Goal: Task Accomplishment & Management: Complete application form

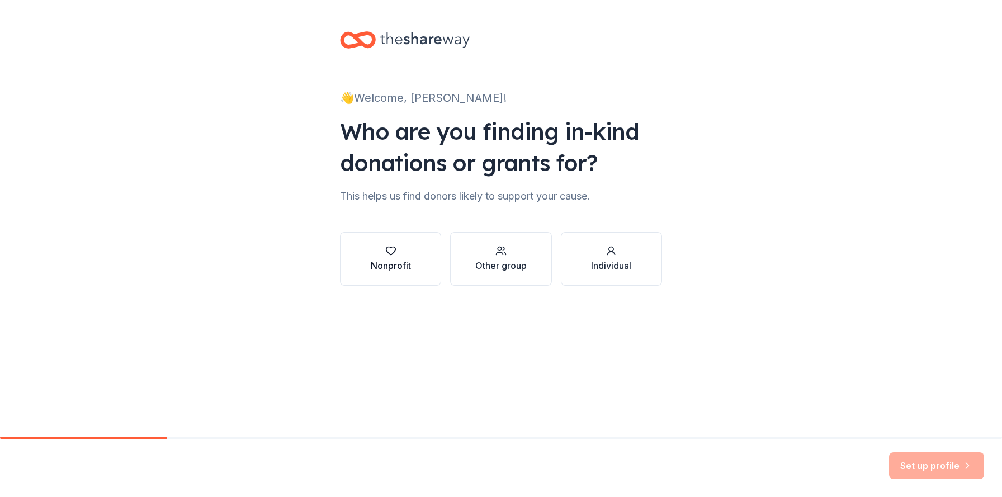
click at [397, 261] on div "Nonprofit" at bounding box center [391, 265] width 40 height 13
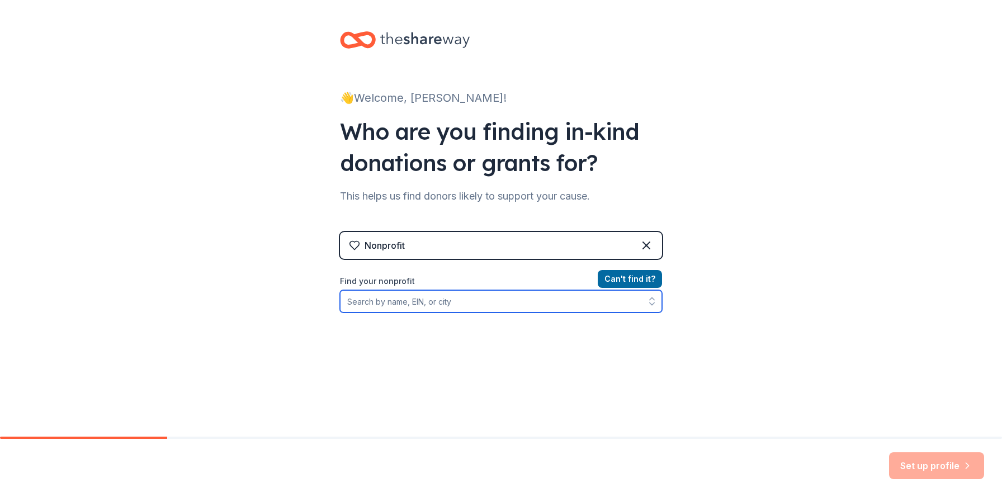
click at [406, 299] on input "Find your nonprofit" at bounding box center [501, 301] width 322 height 22
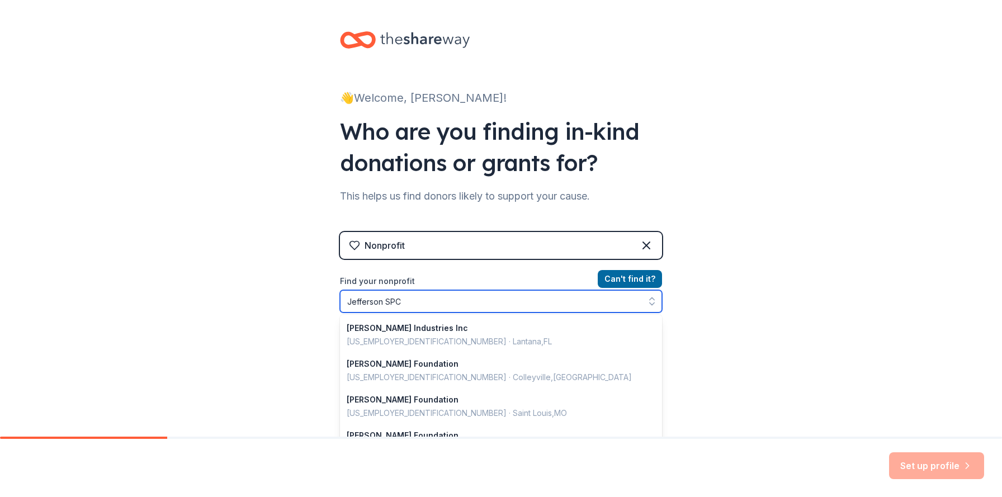
type input "Jefferson SPCA"
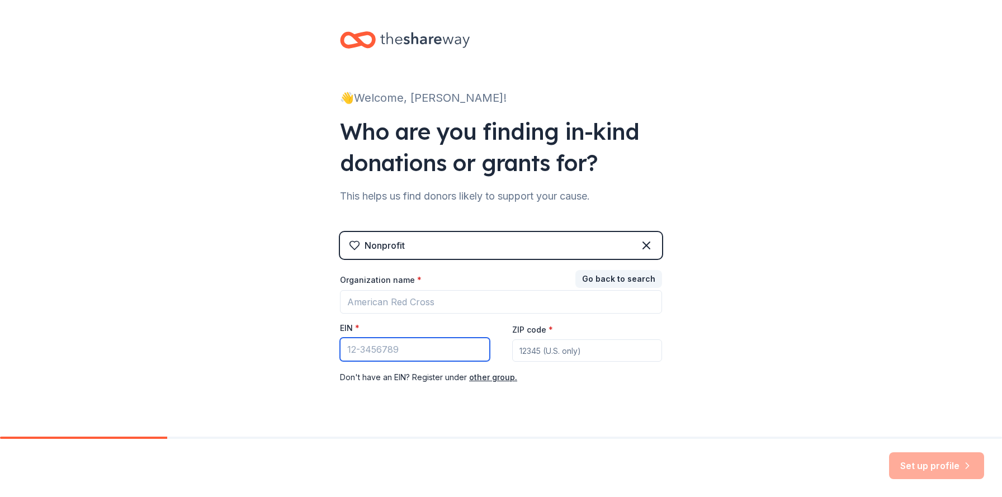
click at [446, 345] on input "EIN *" at bounding box center [415, 349] width 150 height 23
type input "[US_EMPLOYER_IDENTIFICATION_NUMBER]"
click at [556, 352] on input "ZIP code *" at bounding box center [587, 351] width 150 height 22
type input "70121"
click at [806, 361] on div "👋 Welcome, [PERSON_NAME]! Who are you finding in-kind donations or grants for? …" at bounding box center [501, 230] width 1002 height 460
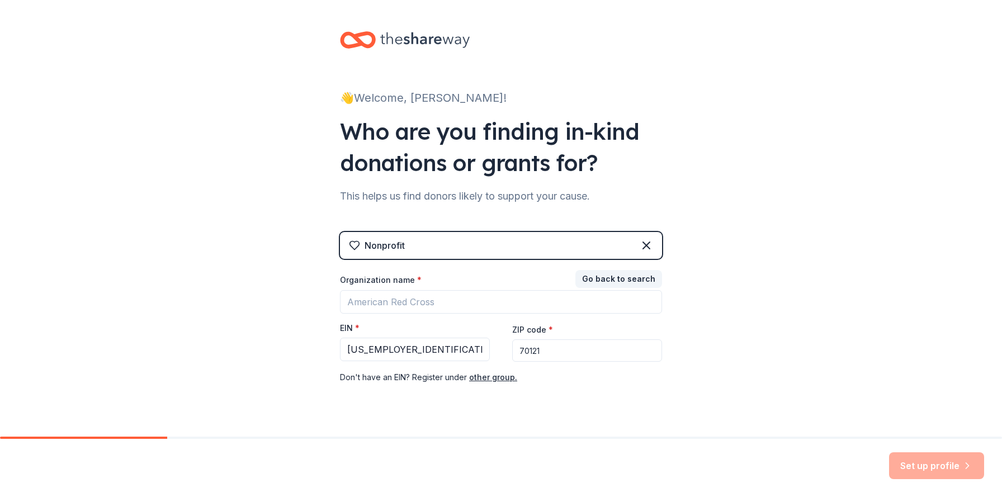
click at [572, 350] on input "70121" at bounding box center [587, 351] width 150 height 22
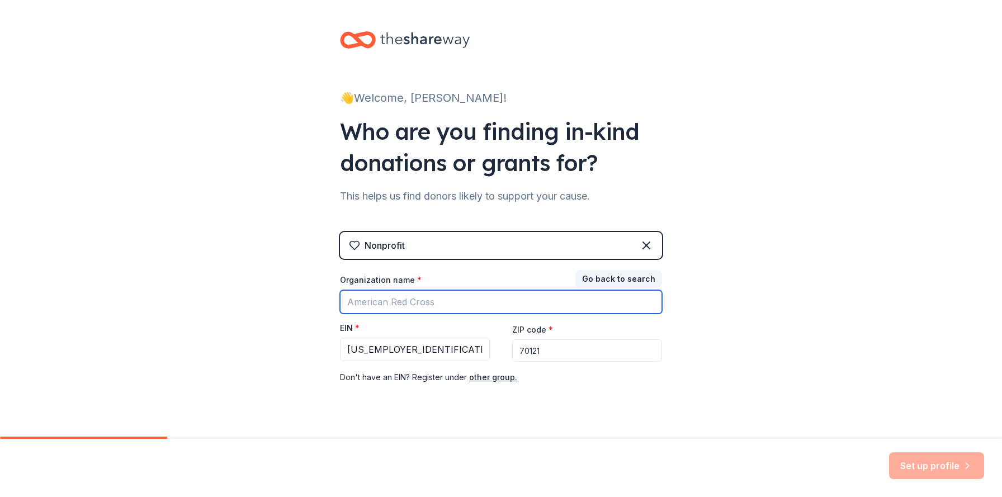
click at [416, 299] on input "Organization name *" at bounding box center [501, 301] width 322 height 23
type input "Jefferson SPCA"
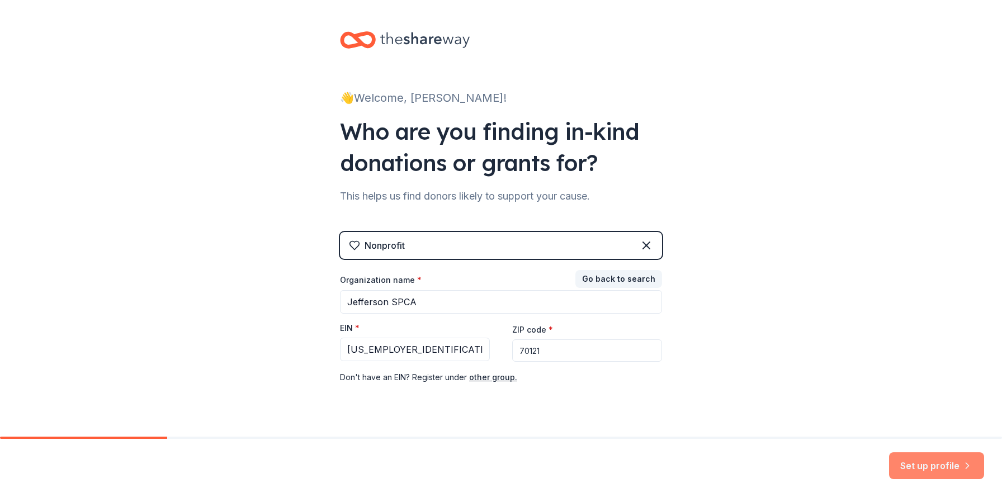
click at [918, 465] on button "Set up profile" at bounding box center [936, 466] width 95 height 27
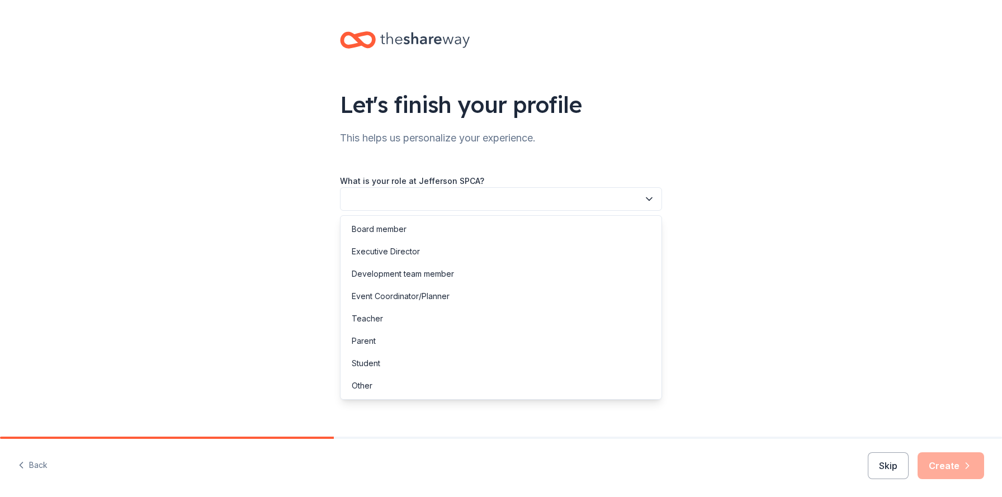
click at [530, 204] on button "button" at bounding box center [501, 198] width 322 height 23
click at [478, 243] on div "Executive Director" at bounding box center [501, 252] width 317 height 22
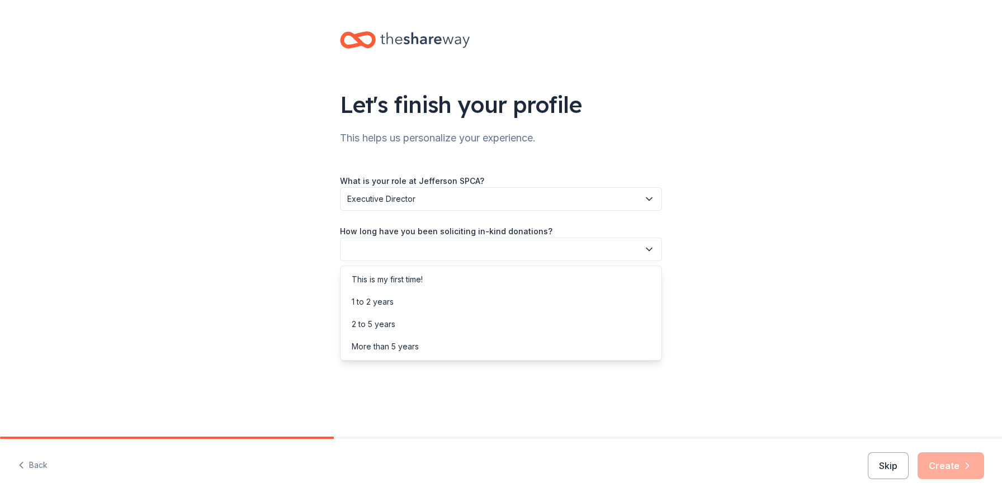
click at [449, 252] on button "button" at bounding box center [501, 249] width 322 height 23
click at [414, 325] on div "2 to 5 years" at bounding box center [501, 324] width 317 height 22
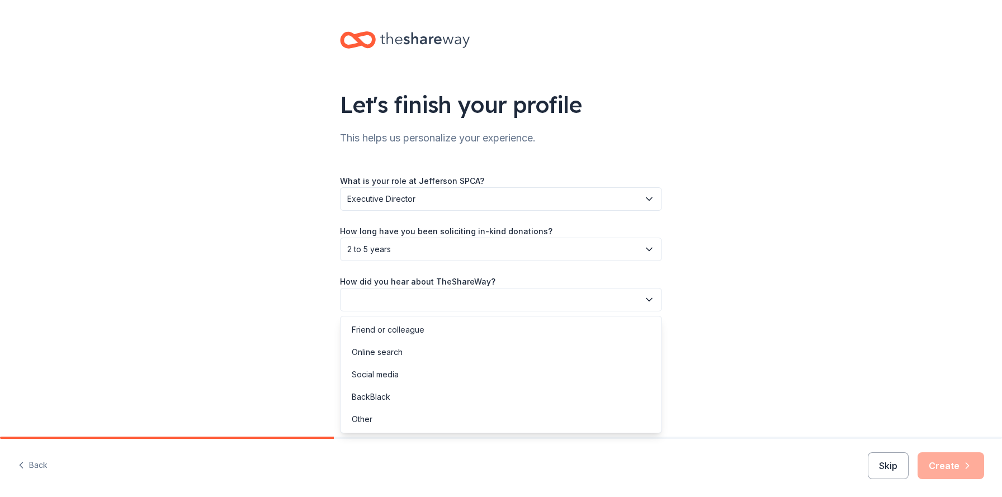
click at [431, 302] on button "button" at bounding box center [501, 299] width 322 height 23
click at [400, 358] on div "Online search" at bounding box center [377, 352] width 51 height 13
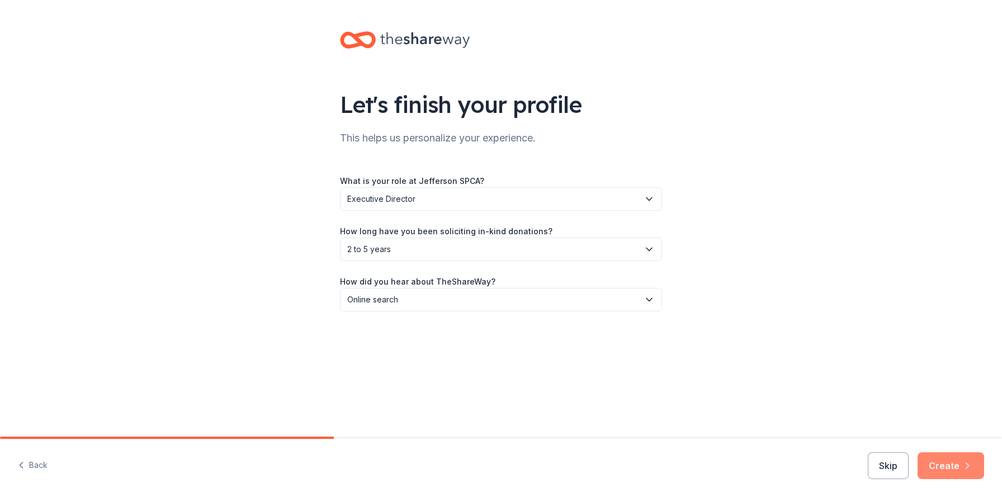
click at [955, 466] on button "Create" at bounding box center [951, 466] width 67 height 27
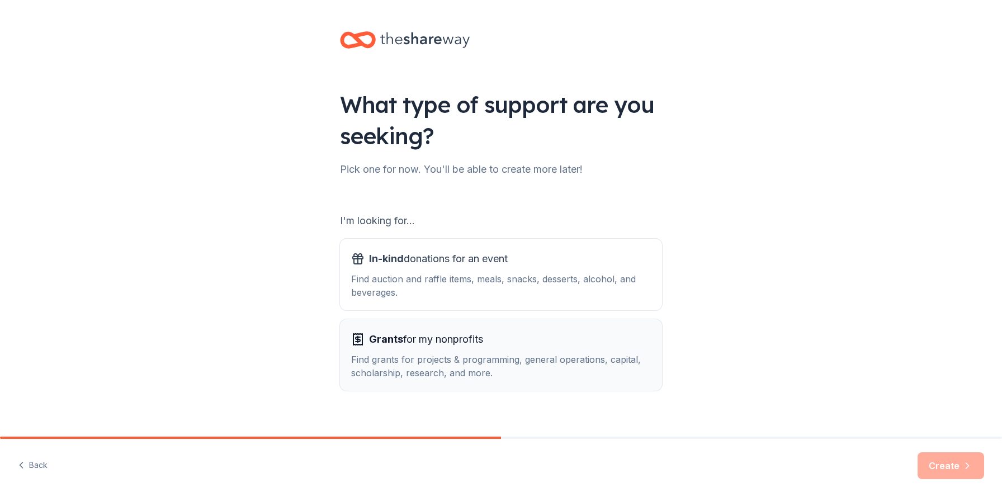
click at [403, 356] on div "Find grants for projects & programming, general operations, capital, scholarshi…" at bounding box center [501, 366] width 300 height 27
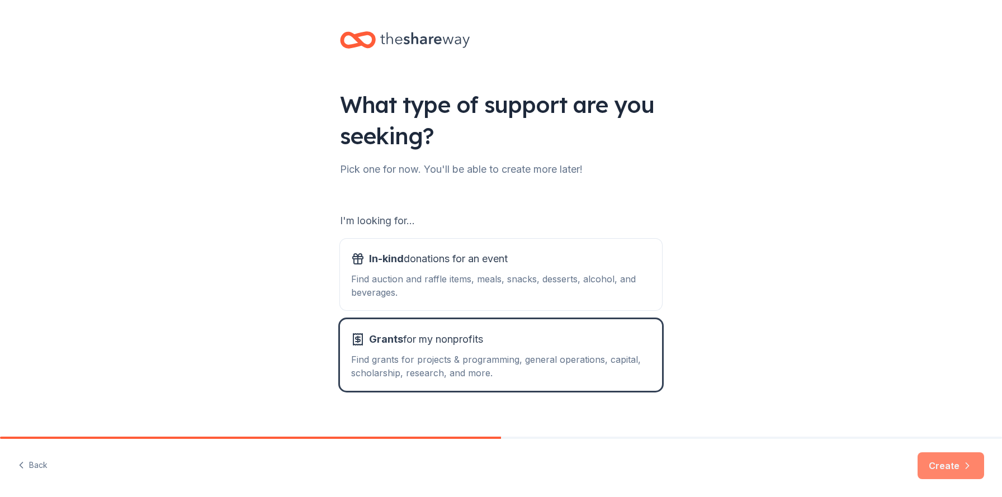
click at [964, 470] on icon "button" at bounding box center [967, 465] width 11 height 11
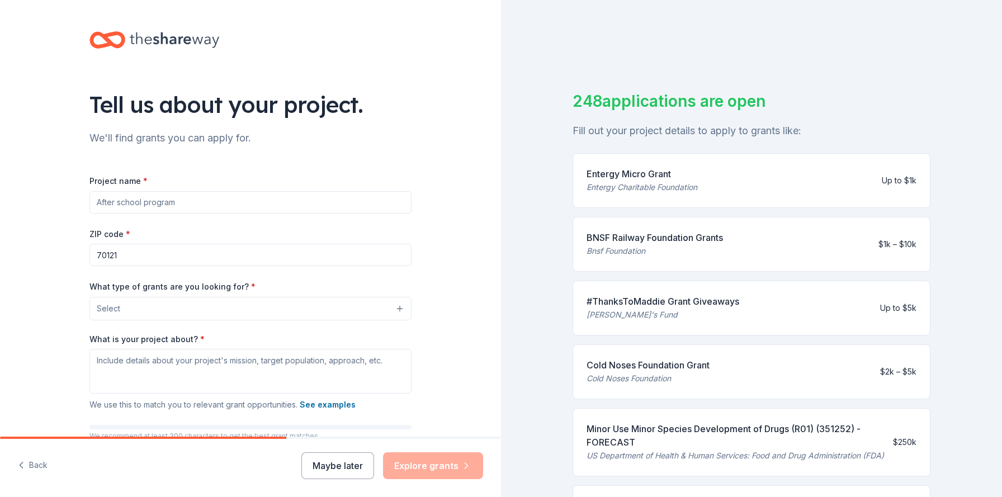
click at [189, 208] on input "Project name *" at bounding box center [250, 202] width 322 height 22
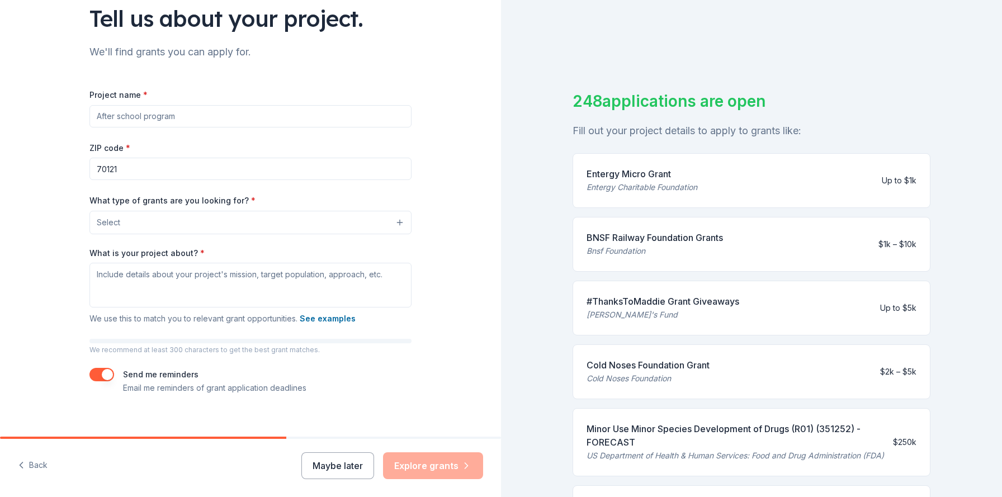
scroll to position [87, 0]
click at [325, 461] on button "Maybe later" at bounding box center [337, 466] width 73 height 27
click at [345, 470] on button "Maybe later" at bounding box center [337, 466] width 73 height 27
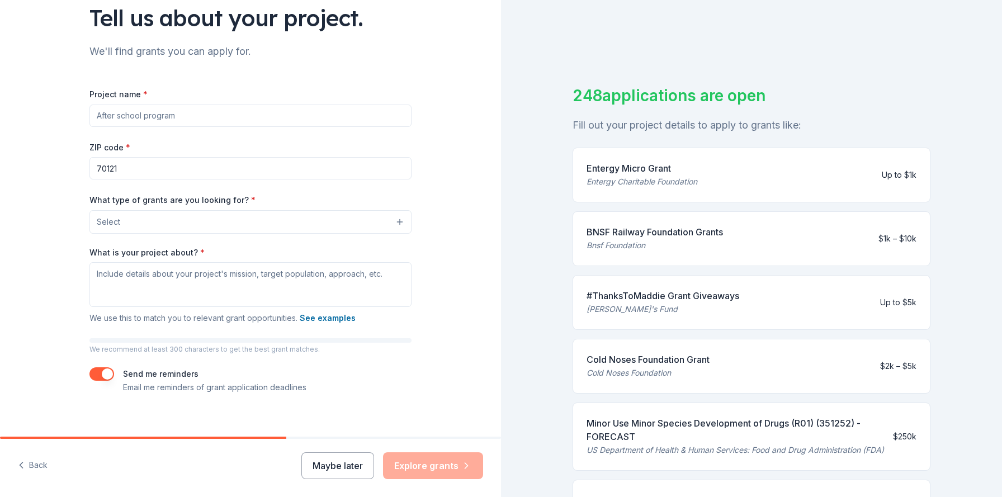
scroll to position [10, 0]
